Goal: Check status: Check status

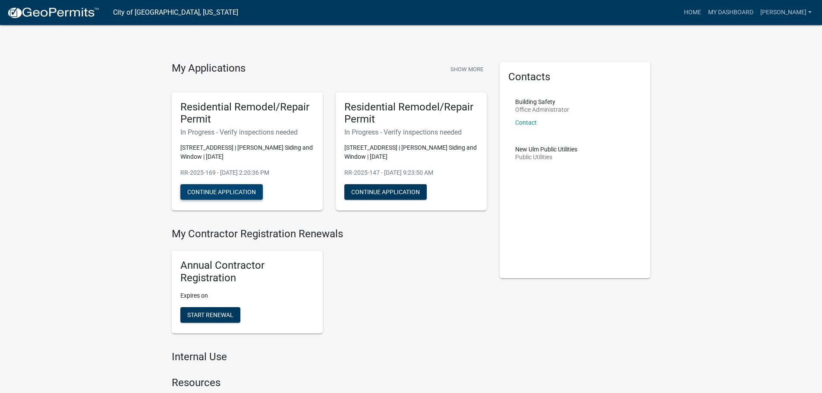
click at [200, 192] on button "Continue Application" at bounding box center [221, 192] width 82 height 16
click at [745, 12] on link "My Dashboard" at bounding box center [731, 12] width 52 height 16
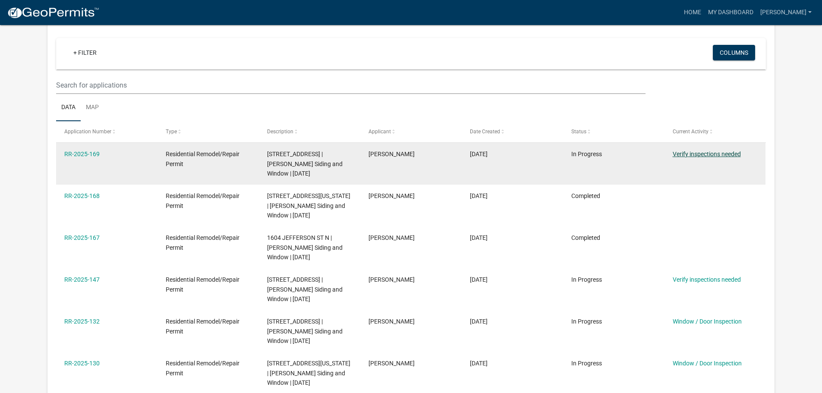
scroll to position [71, 0]
click at [707, 151] on link "Verify inspections needed" at bounding box center [707, 154] width 68 height 7
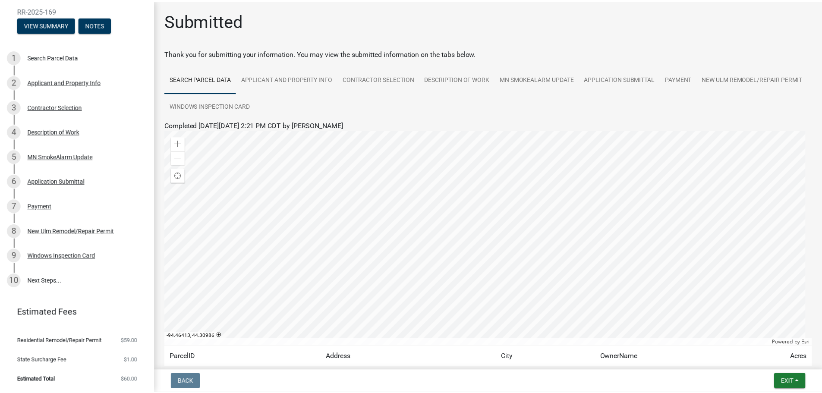
scroll to position [72, 0]
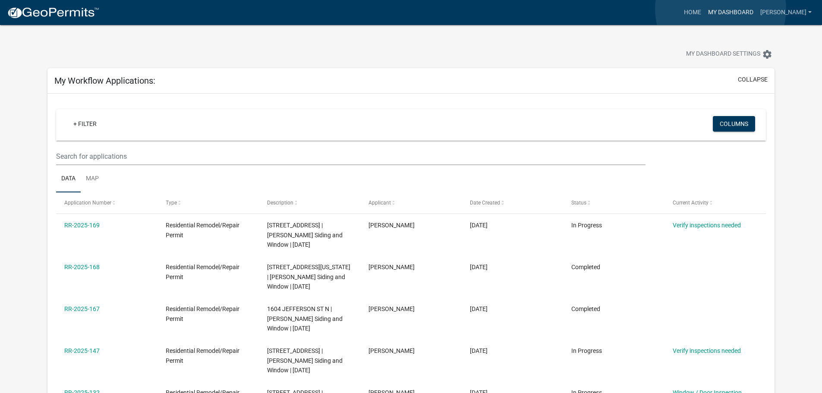
click at [721, 9] on link "My Dashboard" at bounding box center [731, 12] width 52 height 16
click at [801, 14] on link "[PERSON_NAME]" at bounding box center [786, 12] width 58 height 16
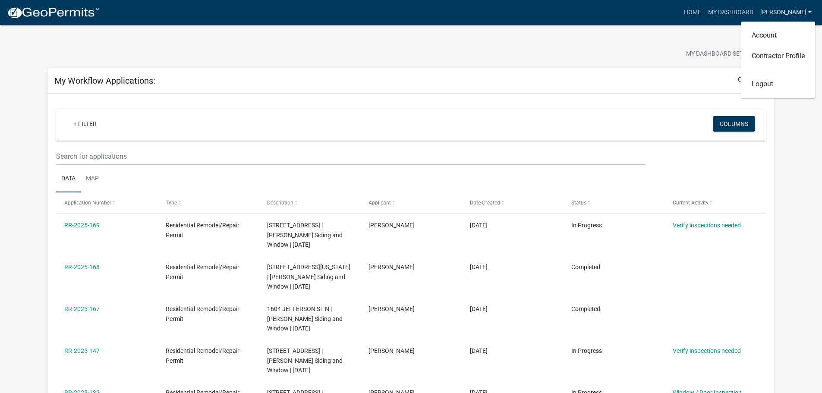
click at [801, 13] on link "[PERSON_NAME]" at bounding box center [786, 12] width 58 height 16
drag, startPoint x: 571, startPoint y: 1, endPoint x: 343, endPoint y: 52, distance: 233.5
click at [343, 52] on div at bounding box center [257, 55] width 432 height 19
